Goal: Task Accomplishment & Management: Complete application form

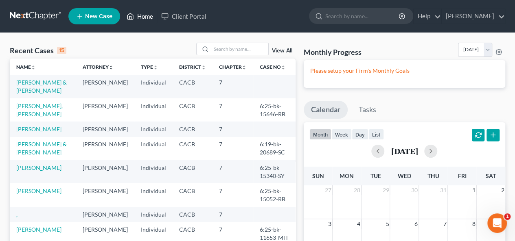
click at [145, 14] on link "Home" at bounding box center [139, 16] width 35 height 15
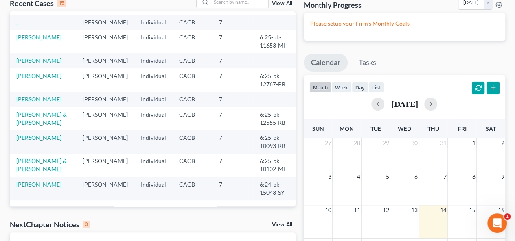
scroll to position [182, 0]
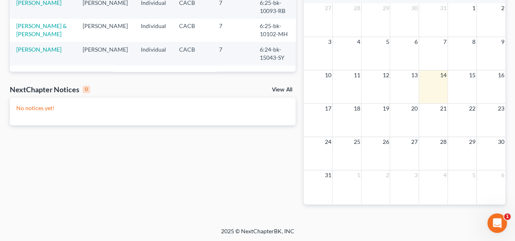
click at [273, 89] on link "View All" at bounding box center [282, 90] width 20 height 6
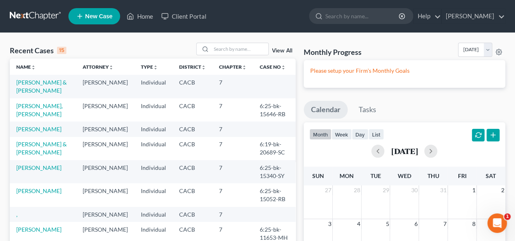
click at [273, 50] on link "View All" at bounding box center [282, 51] width 20 height 6
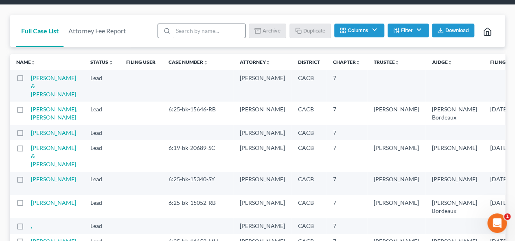
scroll to position [41, 0]
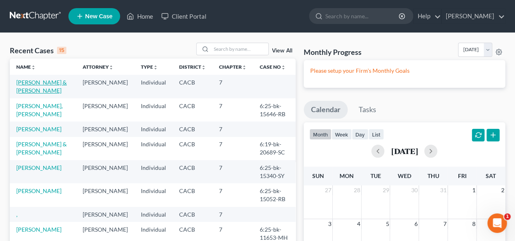
click at [42, 83] on link "[PERSON_NAME] & [PERSON_NAME]" at bounding box center [41, 86] width 50 height 15
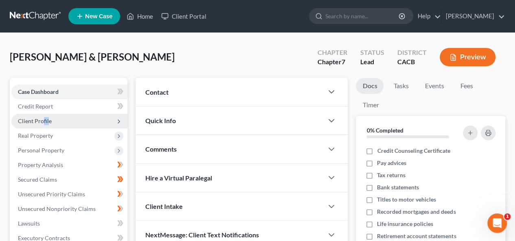
drag, startPoint x: 43, startPoint y: 118, endPoint x: 36, endPoint y: 127, distance: 11.9
click at [44, 120] on span "Client Profile" at bounding box center [35, 121] width 34 height 7
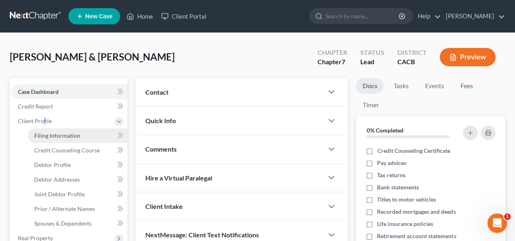
click at [63, 136] on span "Filing Information" at bounding box center [57, 135] width 46 height 7
select select "1"
select select "0"
select select "7"
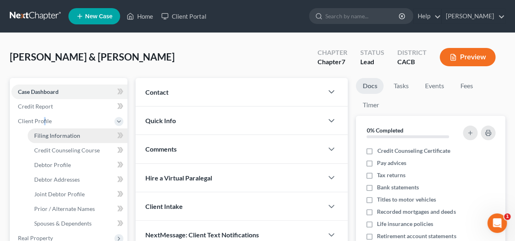
select select "0"
select select "4"
select select "1"
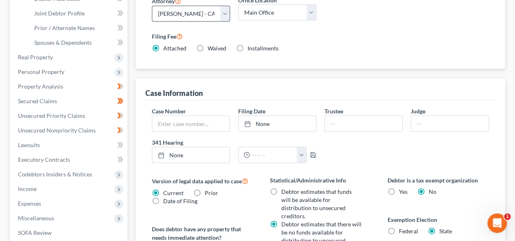
scroll to position [163, 0]
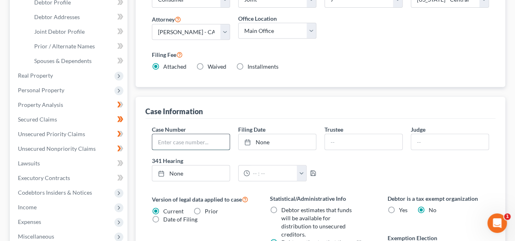
click at [160, 140] on input "text" at bounding box center [190, 141] width 77 height 15
type input "6:25-bk-15676-RB"
drag, startPoint x: 262, startPoint y: 148, endPoint x: 265, endPoint y: 135, distance: 13.2
click at [265, 135] on link "[DATE]" at bounding box center [276, 141] width 77 height 15
click at [331, 144] on input "text" at bounding box center [363, 141] width 77 height 15
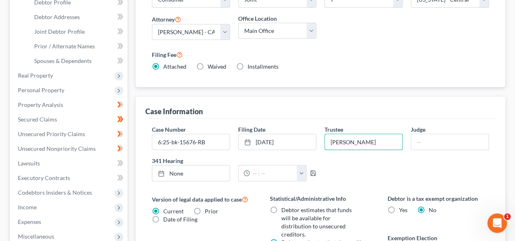
type input "[PERSON_NAME]"
type input "[PERSON_NAME] Bordeaux"
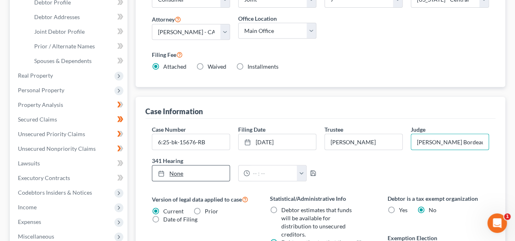
drag, startPoint x: 162, startPoint y: 173, endPoint x: 153, endPoint y: 166, distance: 11.3
click at [154, 166] on link "None" at bounding box center [190, 173] width 77 height 15
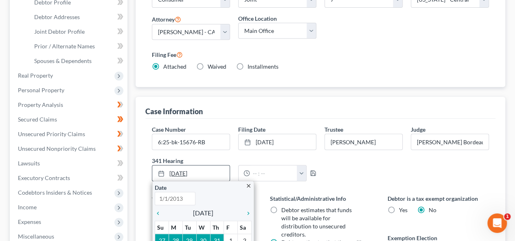
type input "[DATE]"
click at [247, 210] on icon "chevron_right" at bounding box center [246, 213] width 11 height 7
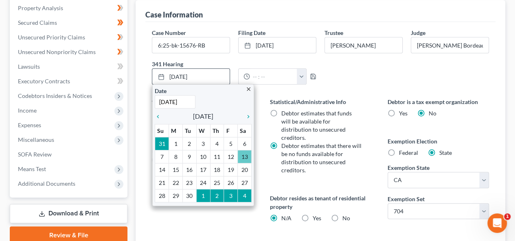
scroll to position [285, 0]
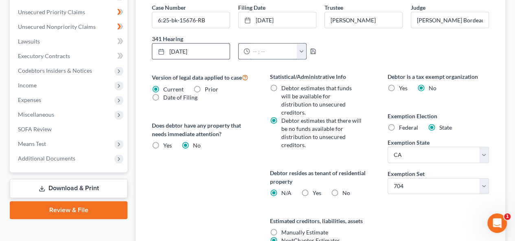
click at [253, 51] on input "text" at bounding box center [273, 51] width 47 height 15
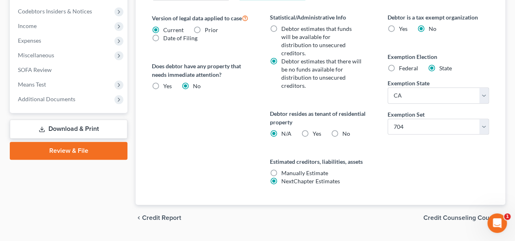
scroll to position [355, 0]
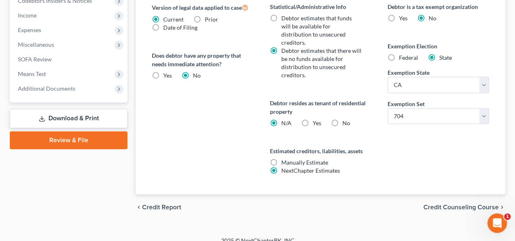
type input "10:00am"
click at [457, 204] on span "Credit Counseling Course" at bounding box center [460, 207] width 75 height 7
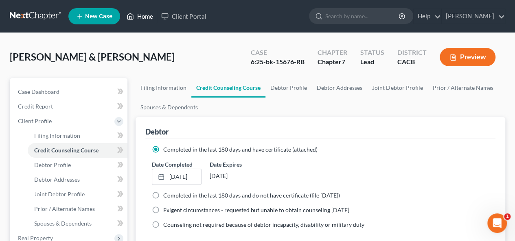
click at [149, 15] on link "Home" at bounding box center [139, 16] width 35 height 15
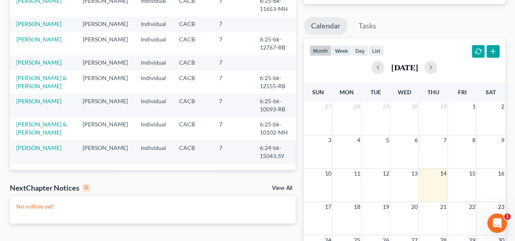
scroll to position [60, 0]
